Goal: Transaction & Acquisition: Purchase product/service

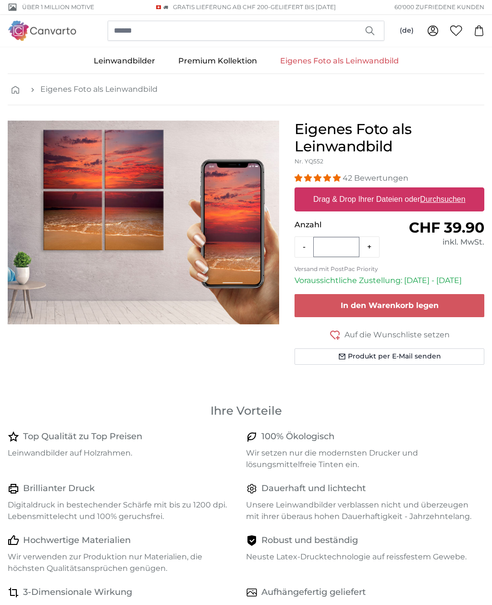
click at [114, 56] on link "Leinwandbilder" at bounding box center [124, 61] width 85 height 25
click at [257, 35] on input "search" at bounding box center [246, 31] width 277 height 20
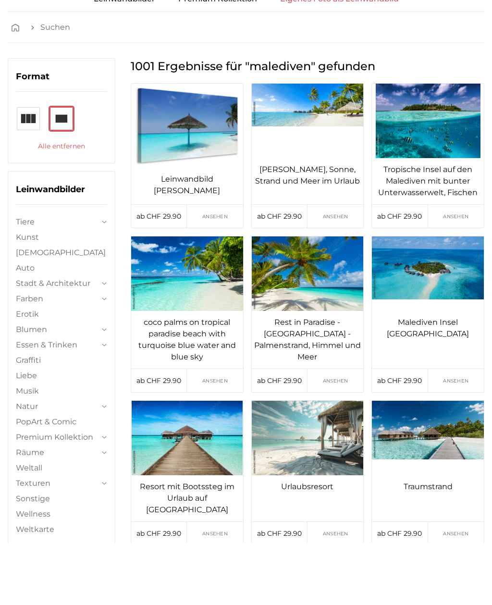
click at [63, 170] on img at bounding box center [61, 181] width 23 height 23
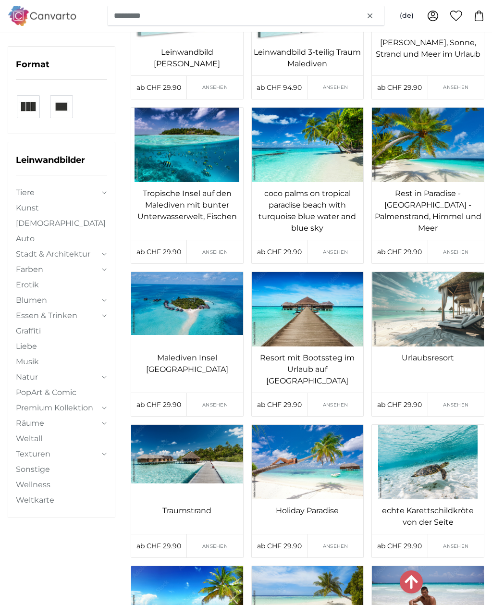
scroll to position [189, 0]
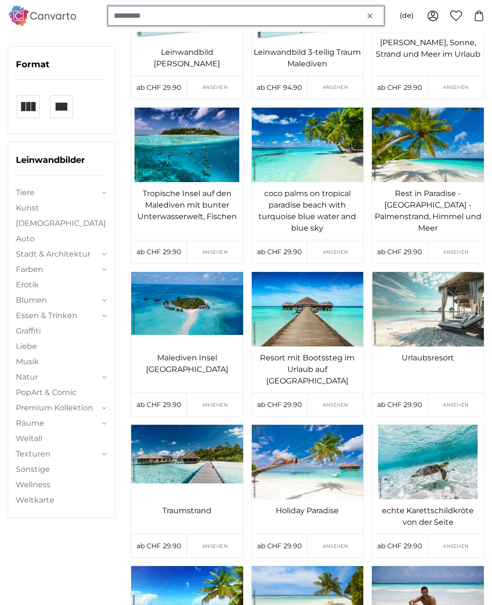
click at [165, 17] on input "*********" at bounding box center [246, 16] width 277 height 20
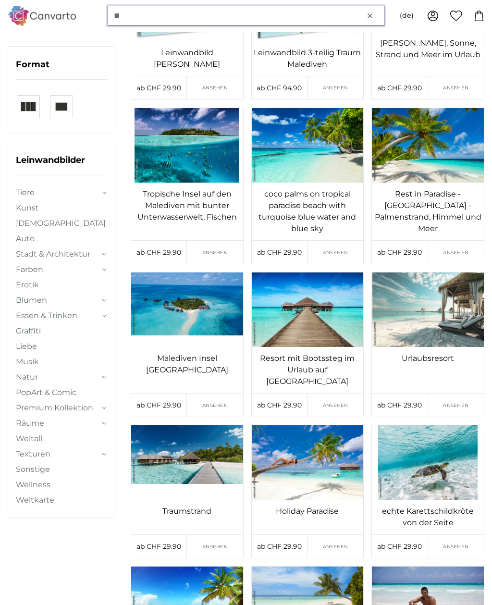
type input "*"
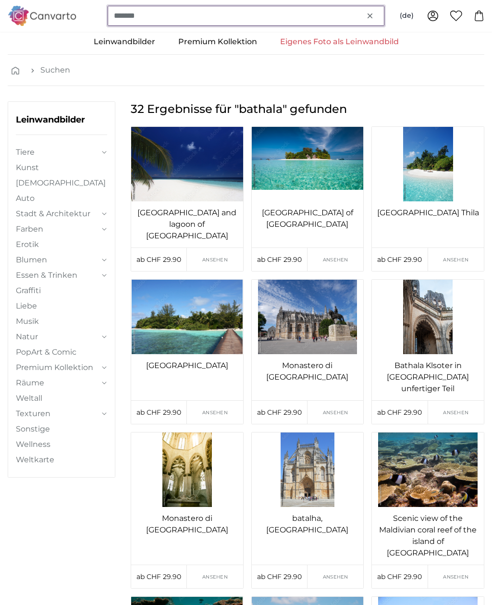
scroll to position [8, 0]
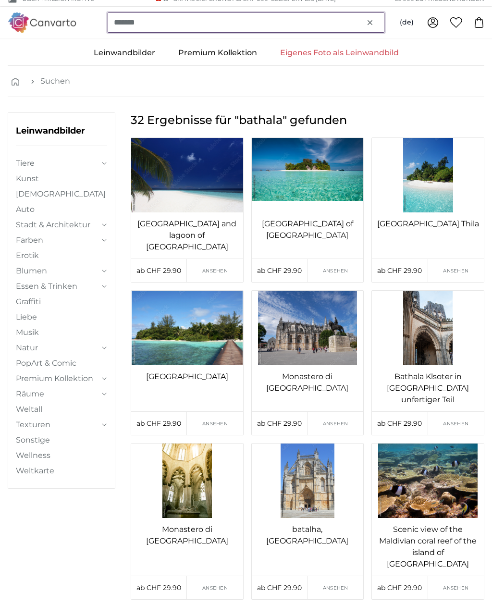
type input "*******"
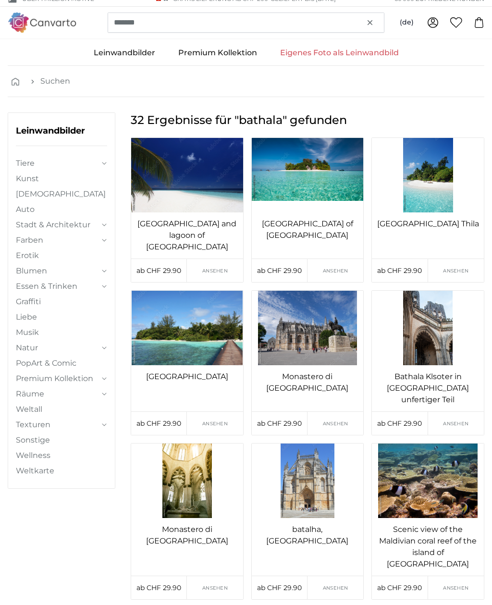
click at [299, 182] on img at bounding box center [308, 175] width 112 height 74
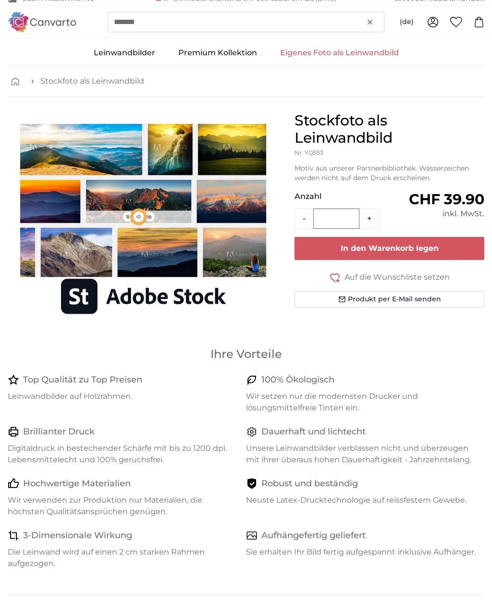
scroll to position [9, 0]
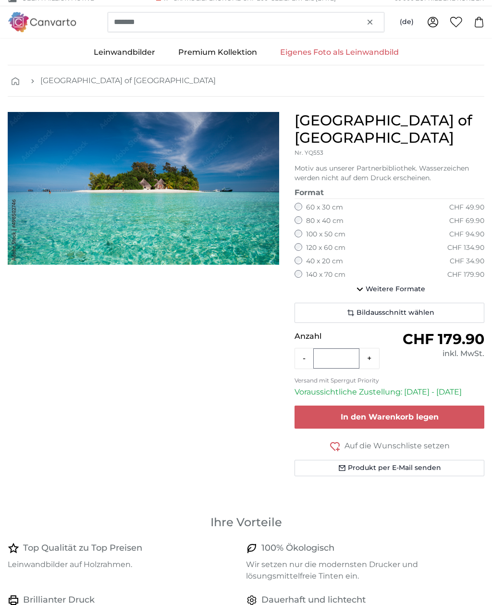
click at [413, 308] on span "Bildausschnitt wählen" at bounding box center [396, 313] width 78 height 10
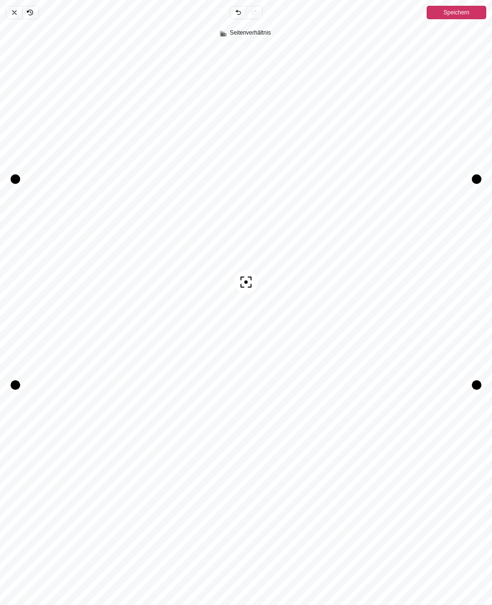
click at [409, 480] on div "Neu zentrieren" at bounding box center [245, 315] width 461 height 534
click at [404, 482] on div "Neu zentrieren" at bounding box center [245, 315] width 461 height 534
click at [461, 12] on span "Speichern" at bounding box center [456, 13] width 26 height 12
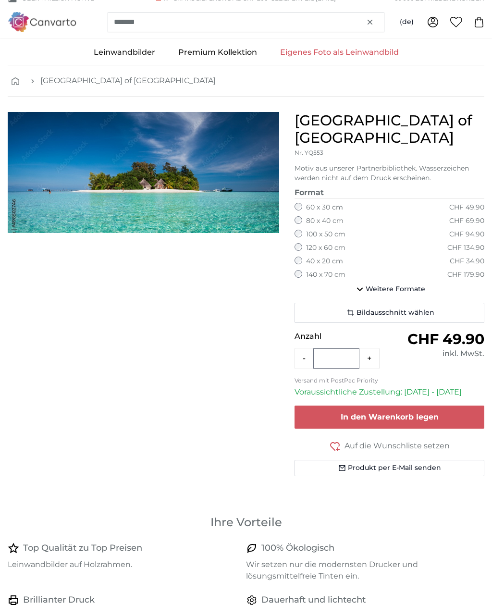
click at [370, 284] on span "Weitere Formate" at bounding box center [396, 289] width 60 height 10
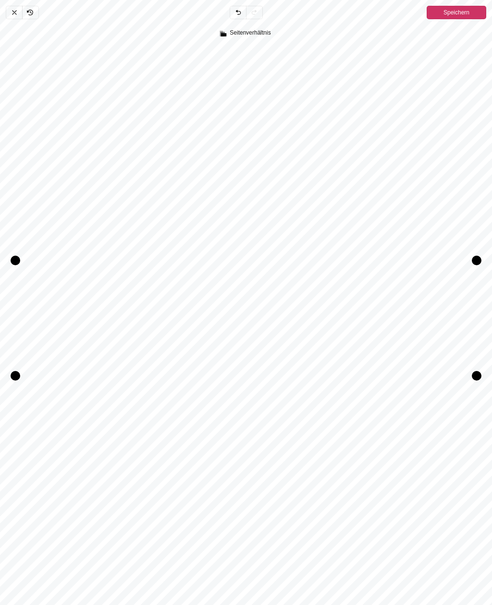
click at [13, 14] on icon "Pintura" at bounding box center [15, 13] width 8 height 8
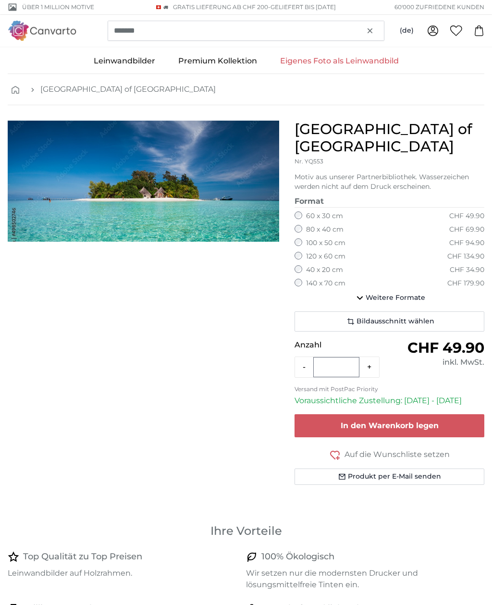
click at [394, 293] on span "Weitere Formate" at bounding box center [396, 298] width 60 height 10
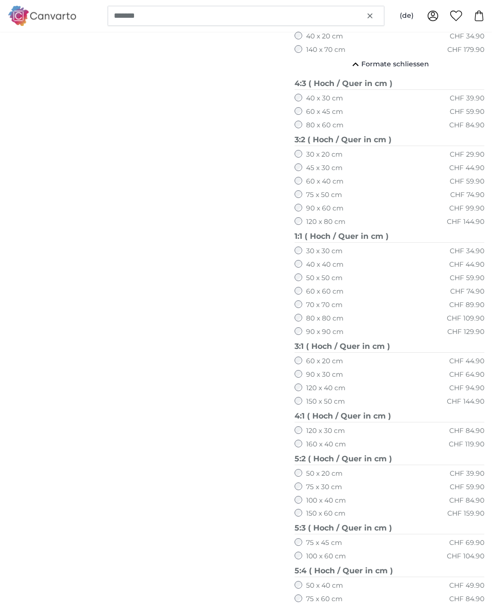
scroll to position [234, 0]
click at [311, 509] on label "150 x 60 cm" at bounding box center [325, 514] width 39 height 10
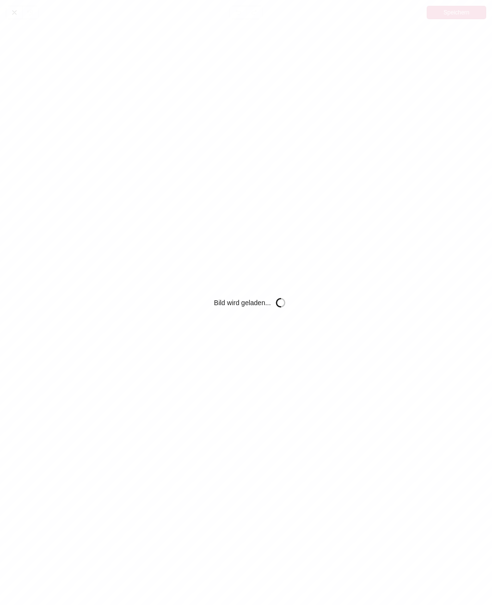
scroll to position [0, 0]
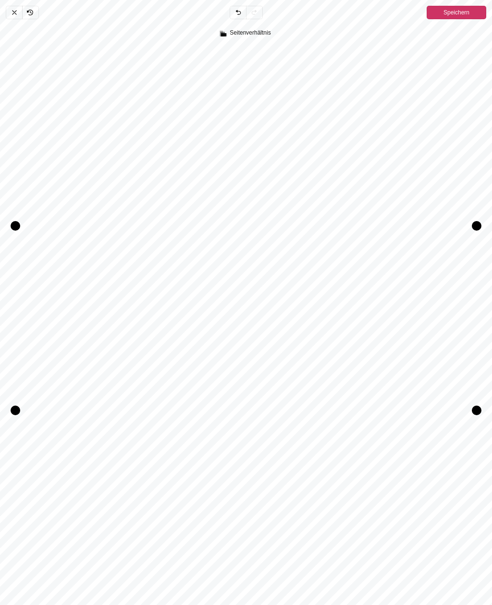
click at [461, 10] on span "Speichern" at bounding box center [456, 13] width 26 height 12
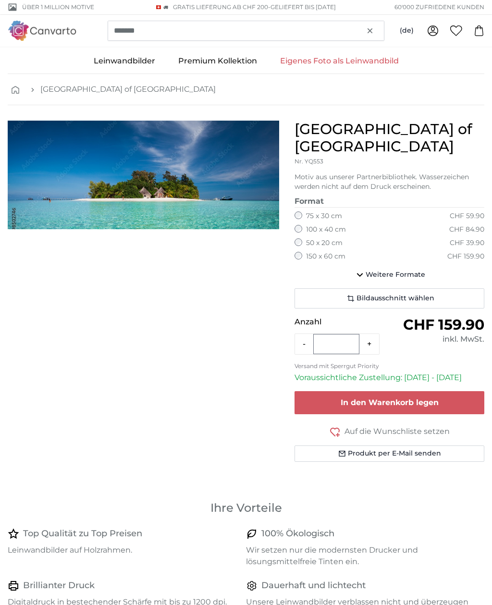
click at [437, 293] on button "Bildausschnitt wählen" at bounding box center [390, 298] width 190 height 20
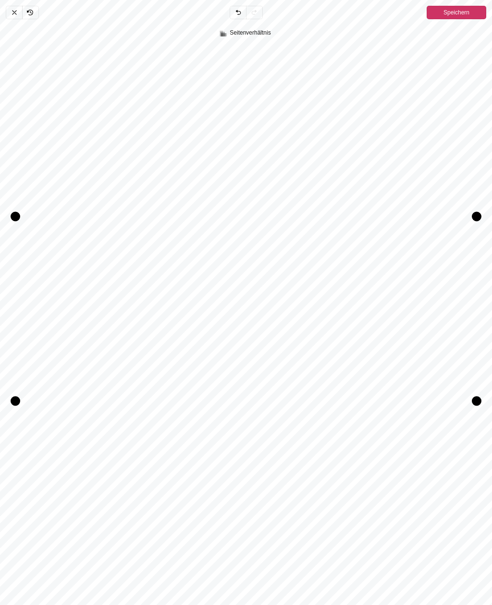
click at [454, 14] on span "Speichern" at bounding box center [456, 13] width 26 height 12
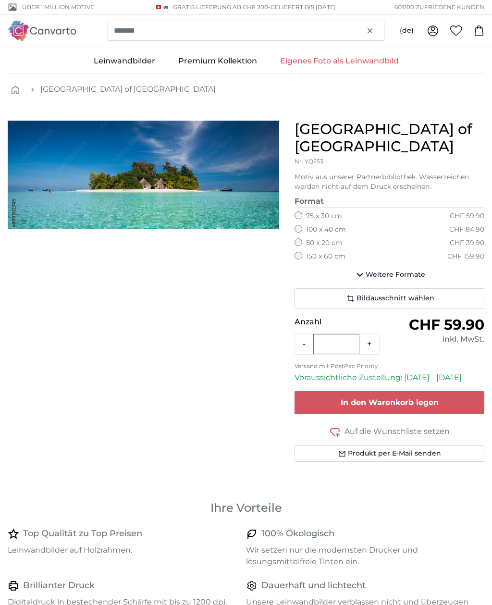
click at [393, 270] on span "Weitere Formate" at bounding box center [396, 275] width 60 height 10
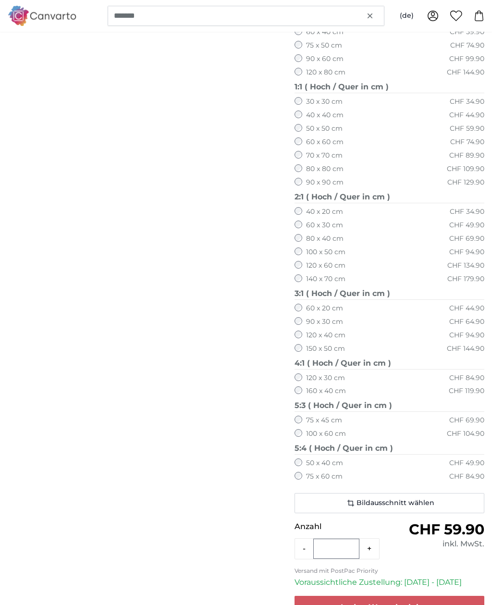
scroll to position [360, 0]
click at [328, 344] on label "150 x 50 cm" at bounding box center [325, 349] width 39 height 10
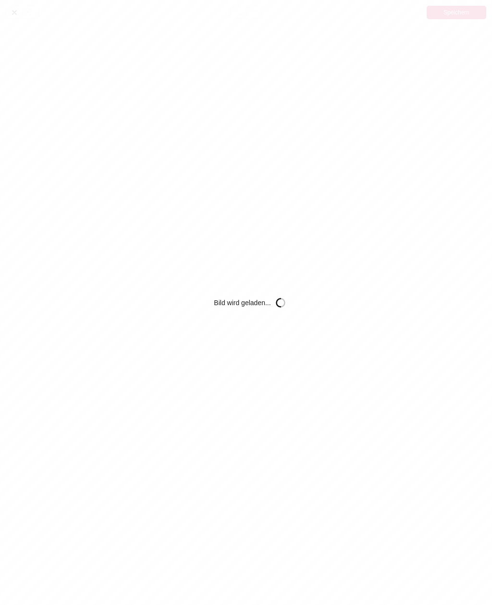
scroll to position [0, 0]
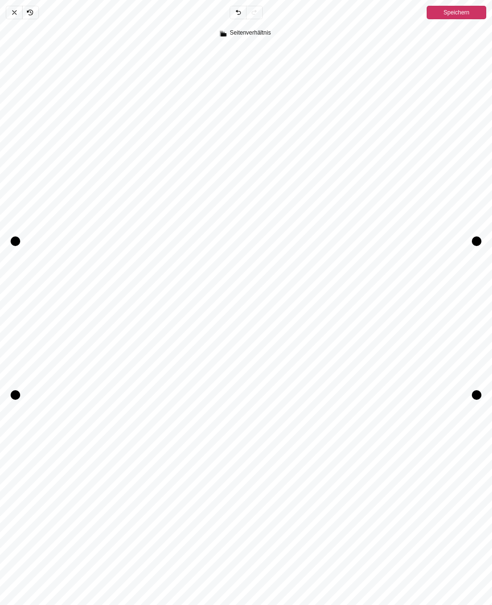
click at [463, 12] on span "Speichern" at bounding box center [456, 13] width 26 height 12
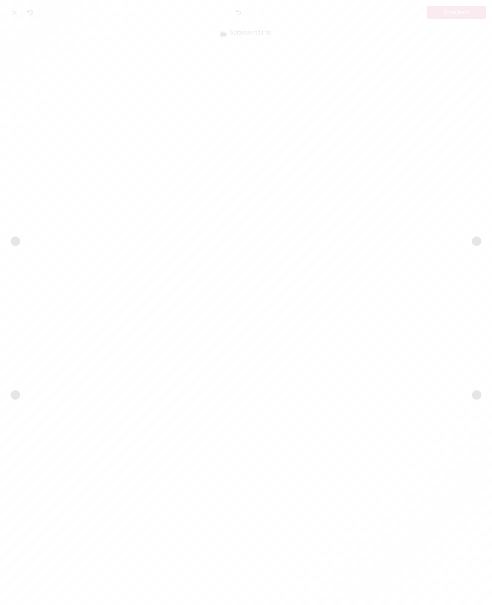
scroll to position [360, 0]
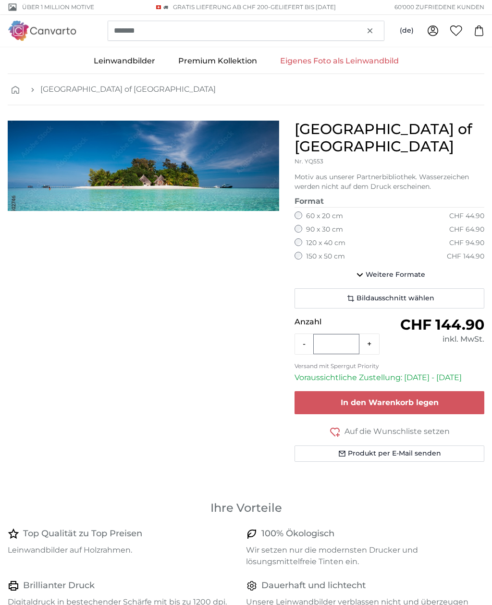
click at [225, 180] on img "1 of 1" at bounding box center [143, 166] width 271 height 90
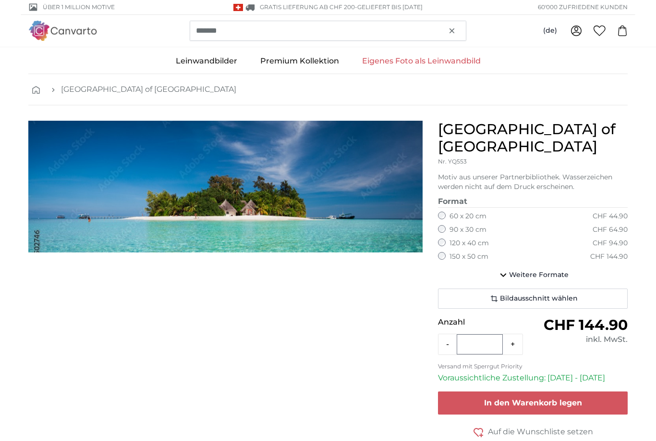
click at [344, 173] on img "1 of 1" at bounding box center [225, 187] width 394 height 132
click at [326, 185] on img "1 of 1" at bounding box center [225, 187] width 394 height 132
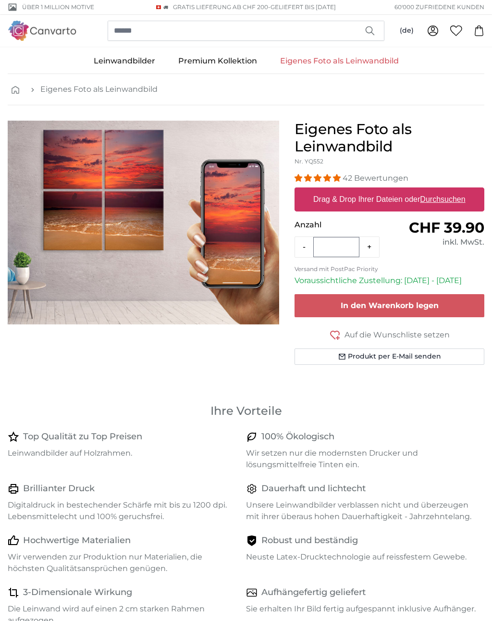
click at [448, 199] on u "Durchsuchen" at bounding box center [442, 199] width 45 height 8
click at [448, 190] on input "Drag & Drop Ihrer Dateien oder Durchsuchen" at bounding box center [390, 188] width 190 height 3
type input "**********"
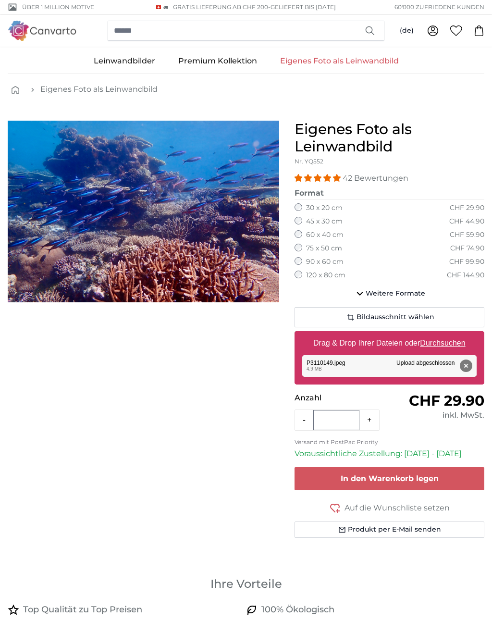
click at [392, 289] on span "Weitere Formate" at bounding box center [396, 294] width 60 height 10
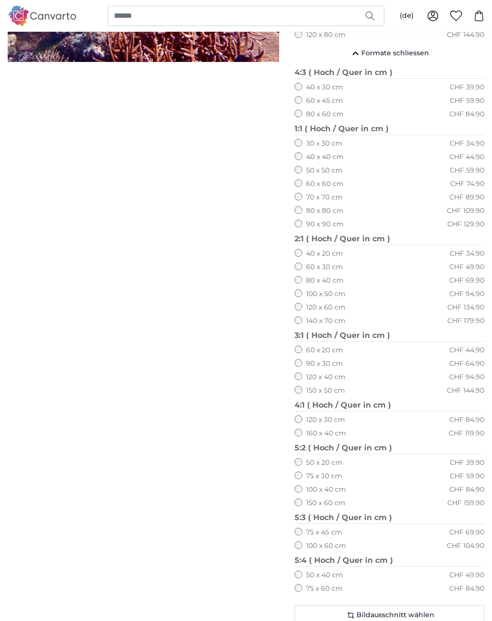
scroll to position [241, 0]
click at [309, 498] on label "150 x 60 cm" at bounding box center [325, 503] width 39 height 10
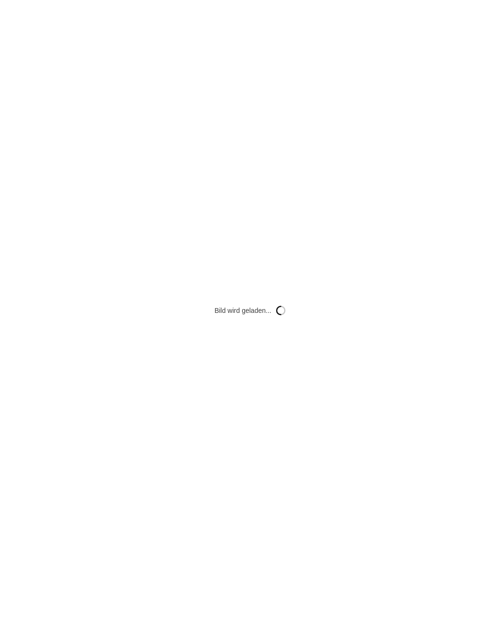
scroll to position [0, 0]
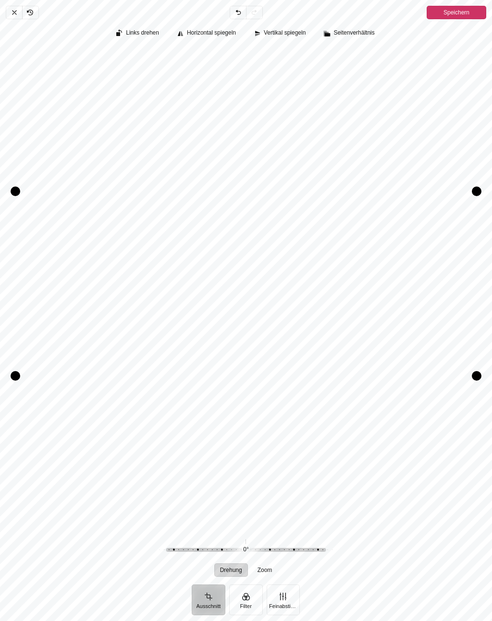
click at [11, 14] on icon "Pintura" at bounding box center [15, 13] width 8 height 8
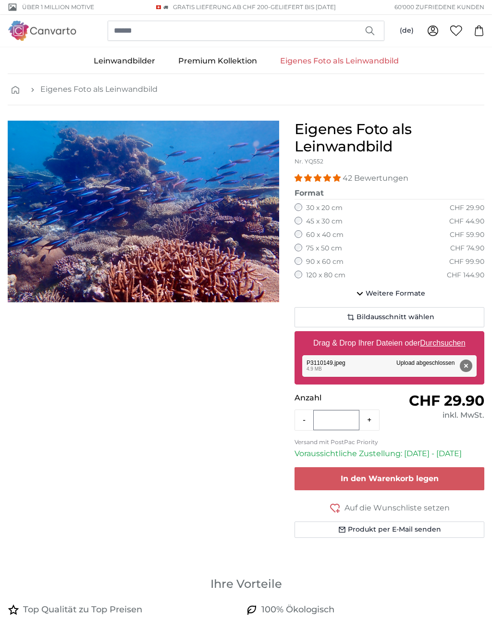
click at [428, 312] on span "Bildausschnitt wählen" at bounding box center [396, 317] width 78 height 10
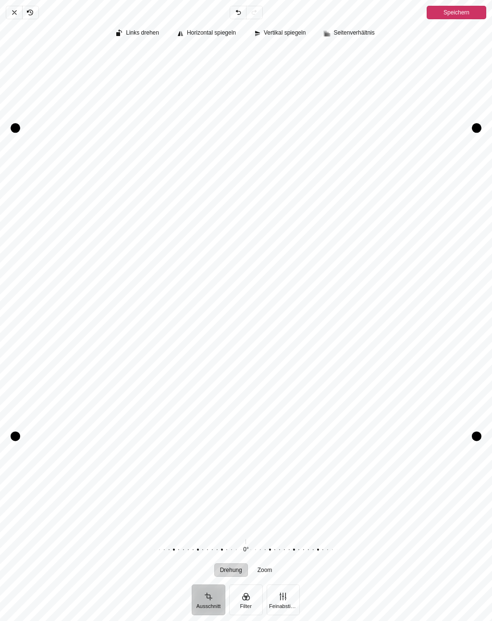
click at [246, 589] on button "Filter" at bounding box center [246, 599] width 34 height 31
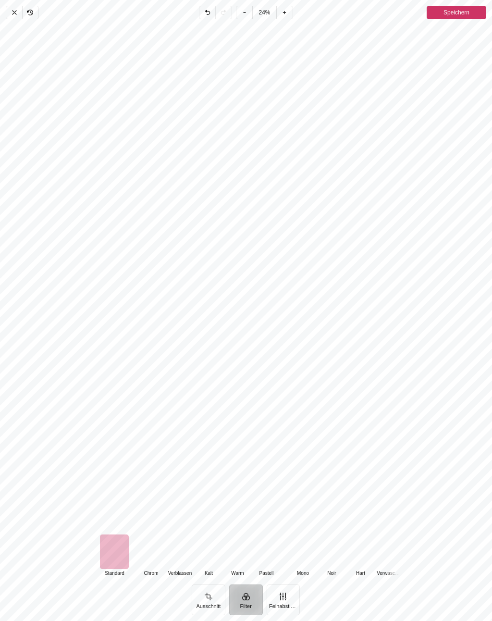
click at [210, 590] on button "Ausschnitt" at bounding box center [209, 599] width 34 height 31
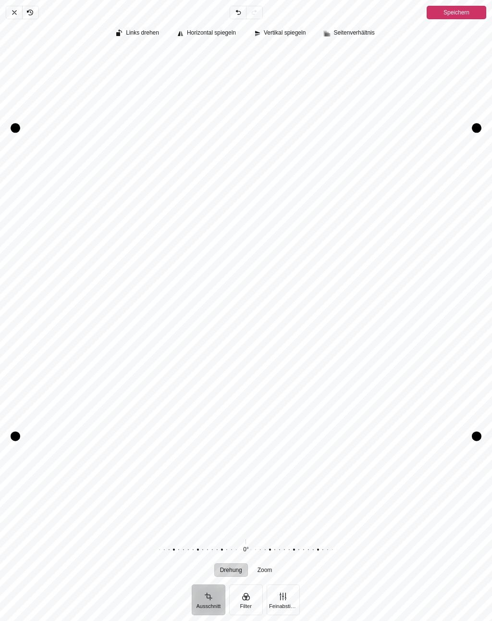
click at [288, 588] on button "Feinabstimmung" at bounding box center [284, 599] width 34 height 31
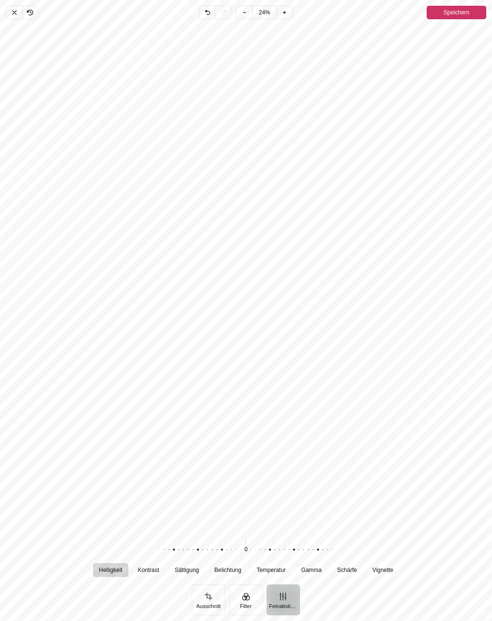
click at [289, 591] on button "Feinabstimmung" at bounding box center [284, 599] width 34 height 31
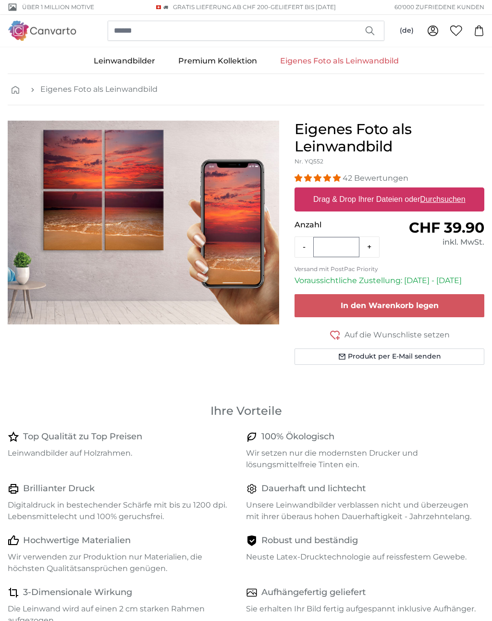
click at [433, 197] on u "Durchsuchen" at bounding box center [442, 199] width 45 height 8
click at [433, 190] on input "Drag & Drop Ihrer Dateien oder Durchsuchen" at bounding box center [390, 188] width 190 height 3
click at [74, 84] on link "Eigenes Foto als Leinwandbild" at bounding box center [98, 90] width 117 height 12
click at [431, 33] on icon at bounding box center [433, 31] width 11 height 11
click at [455, 200] on u "Durchsuchen" at bounding box center [442, 199] width 45 height 8
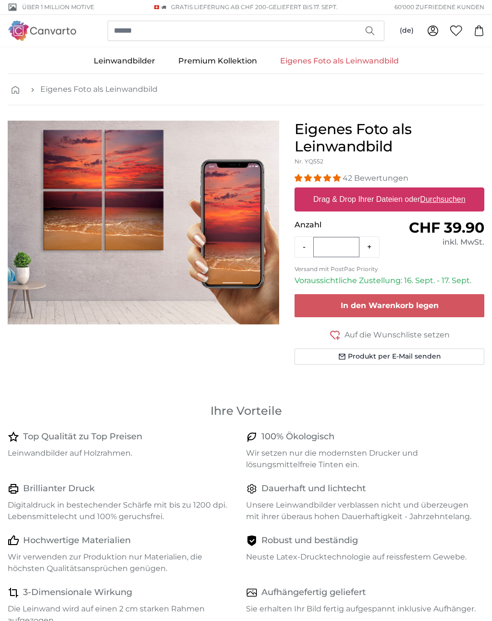
click at [455, 190] on input "Drag & Drop Ihrer Dateien oder Durchsuchen" at bounding box center [390, 188] width 190 height 3
type input "**********"
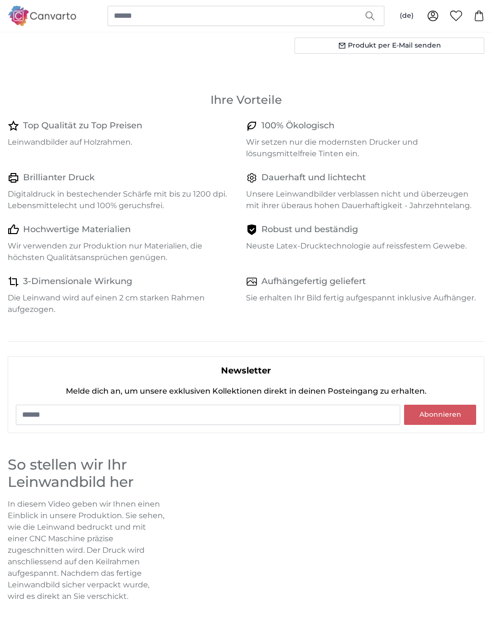
scroll to position [312, 0]
